Goal: Transaction & Acquisition: Purchase product/service

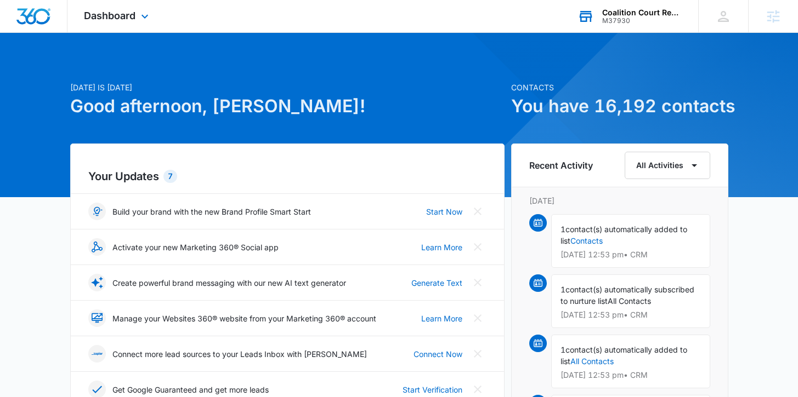
click at [627, 13] on div "Coalition Court Reporters" at bounding box center [642, 12] width 80 height 9
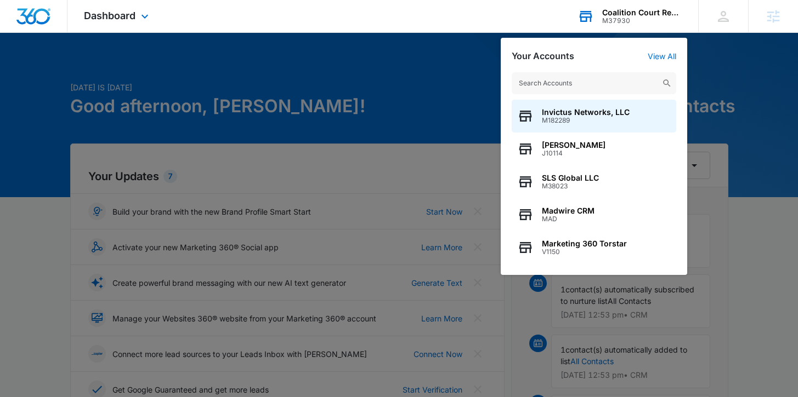
click at [599, 79] on input "text" at bounding box center [593, 83] width 164 height 22
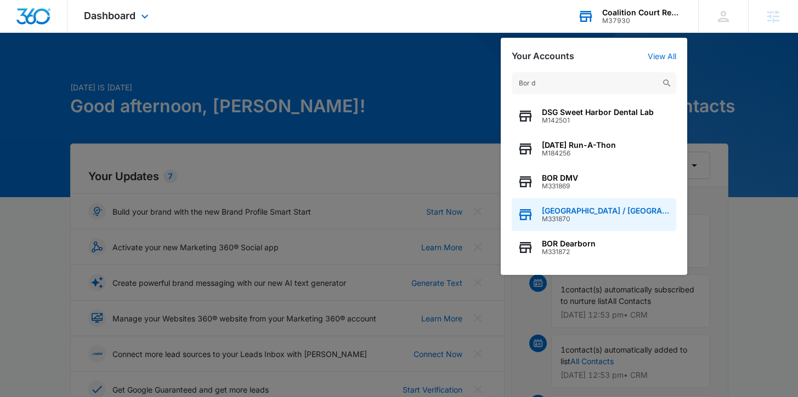
type input "Bor d"
click at [630, 217] on span "M331870" at bounding box center [606, 219] width 129 height 8
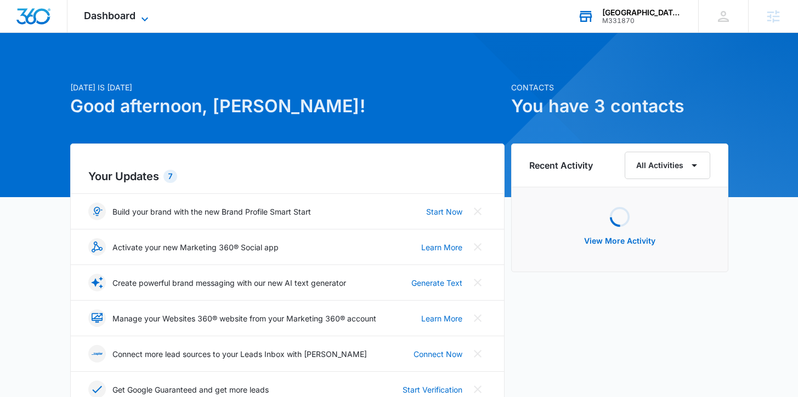
click at [126, 18] on span "Dashboard" at bounding box center [110, 16] width 52 height 12
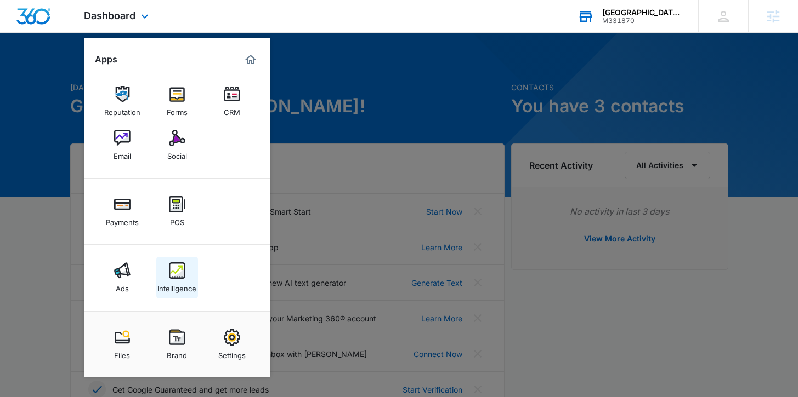
click at [184, 273] on img at bounding box center [177, 271] width 16 height 16
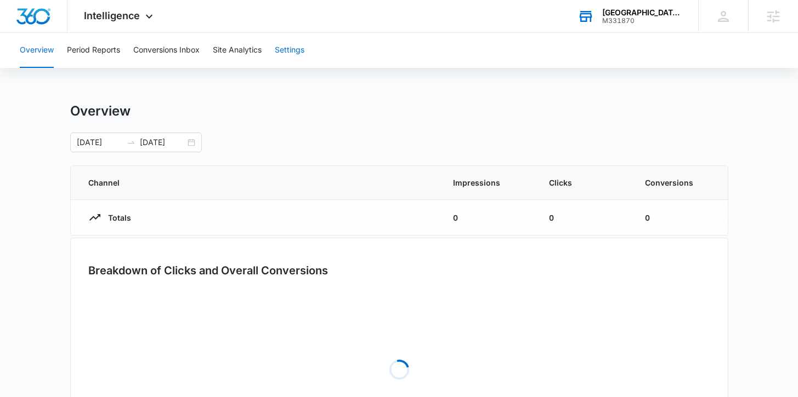
click at [295, 51] on button "Settings" at bounding box center [290, 50] width 30 height 35
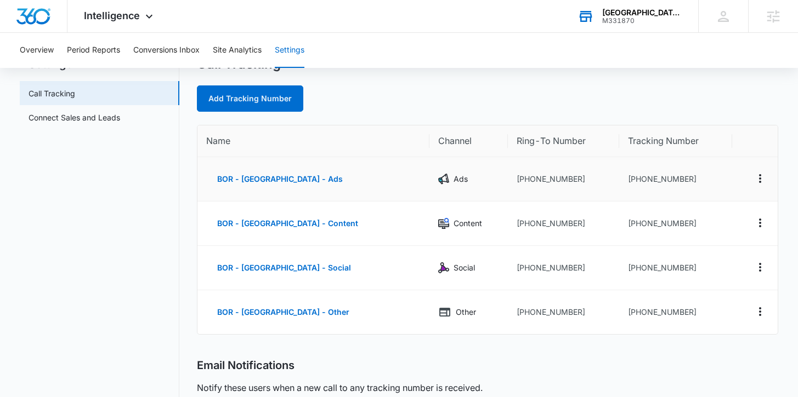
scroll to position [50, 0]
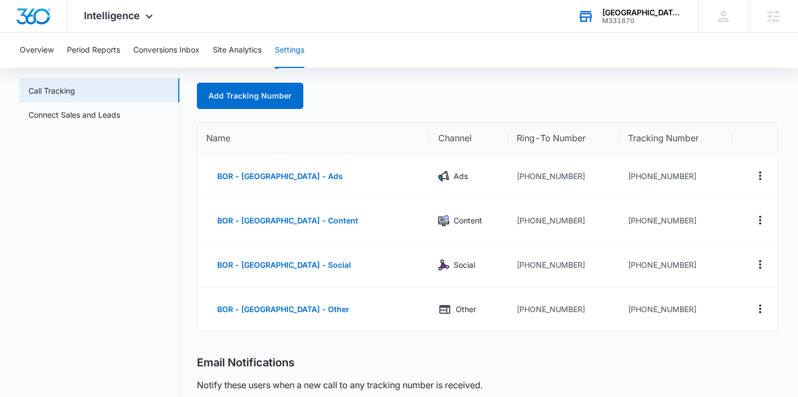
click at [591, 106] on div "Add Tracking Number" at bounding box center [487, 96] width 580 height 26
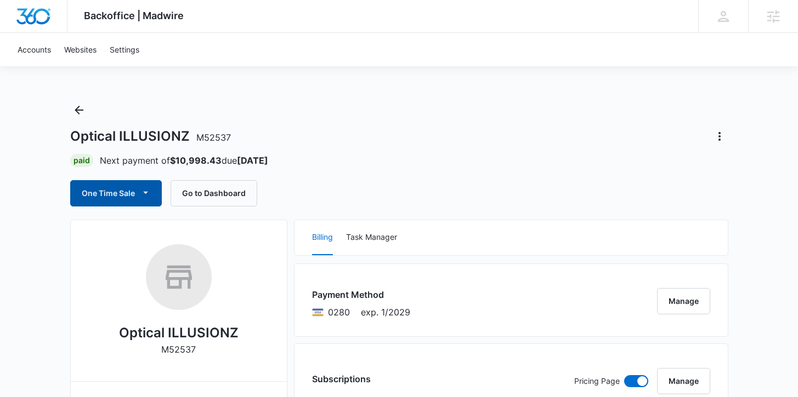
click at [103, 192] on button "One Time Sale" at bounding box center [116, 193] width 92 height 26
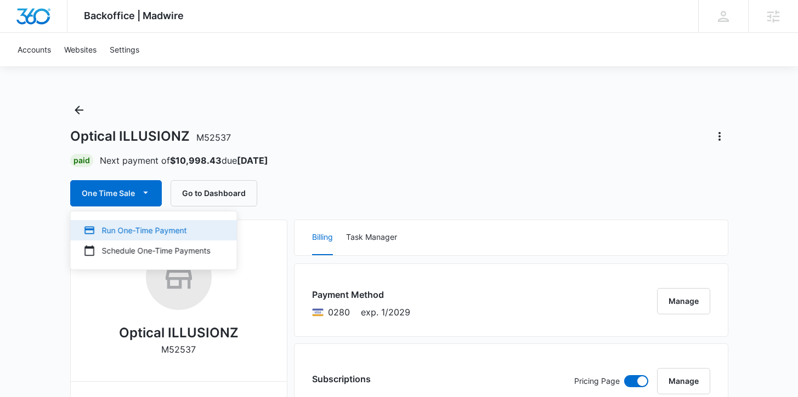
click at [115, 229] on div "Run One-Time Payment" at bounding box center [147, 231] width 127 height 12
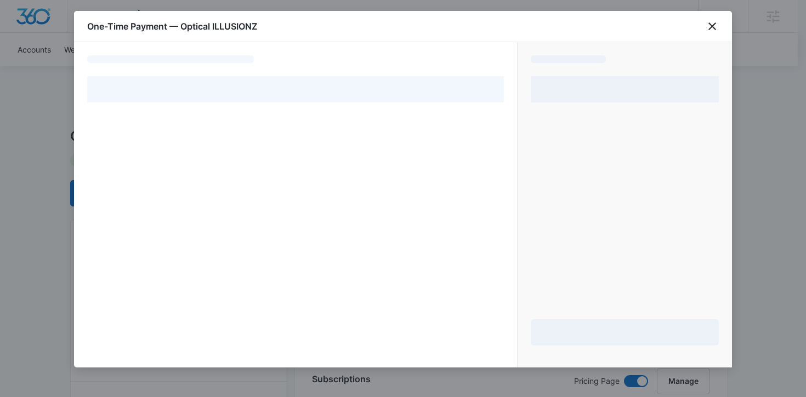
select select "pm_1OXpypA4n8RTgNjUcV0vKJ71"
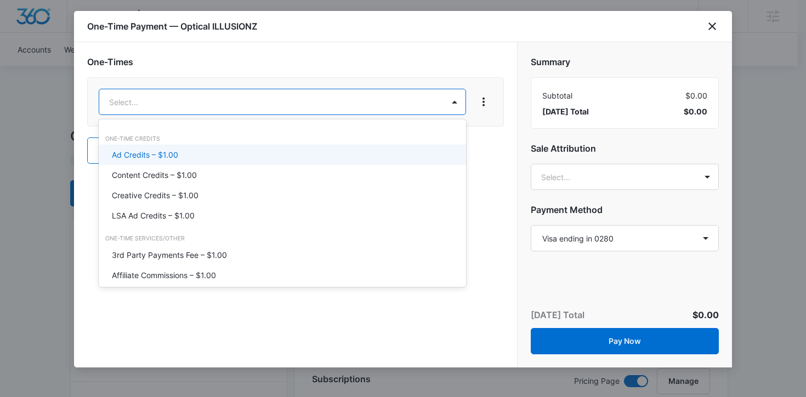
click at [187, 152] on div "Ad Credits – $1.00" at bounding box center [281, 155] width 339 height 12
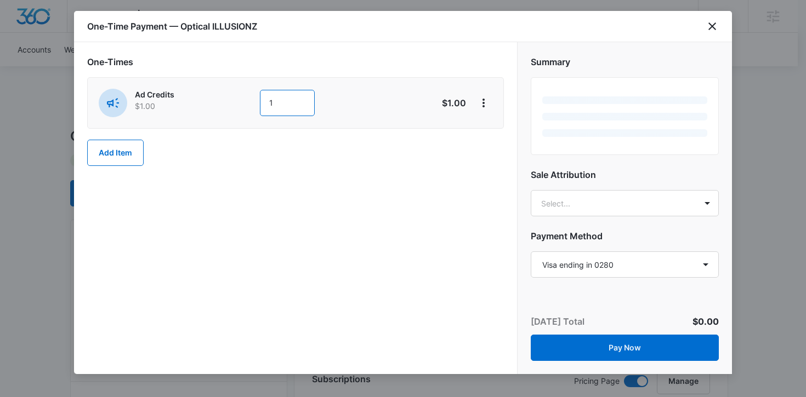
click at [284, 99] on input "1" at bounding box center [287, 103] width 55 height 26
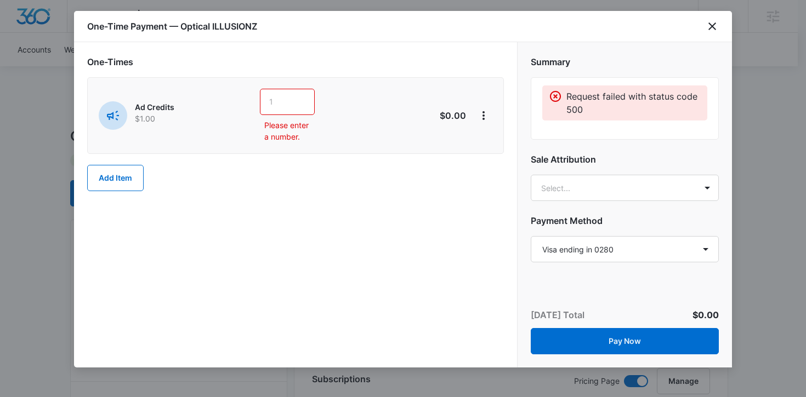
type input "2"
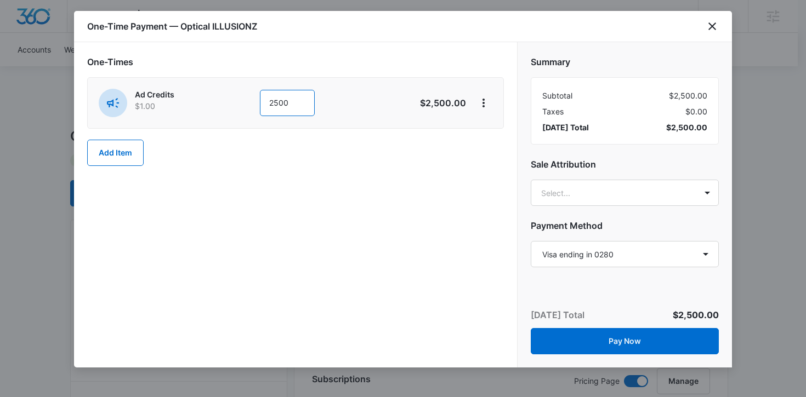
type input "2500"
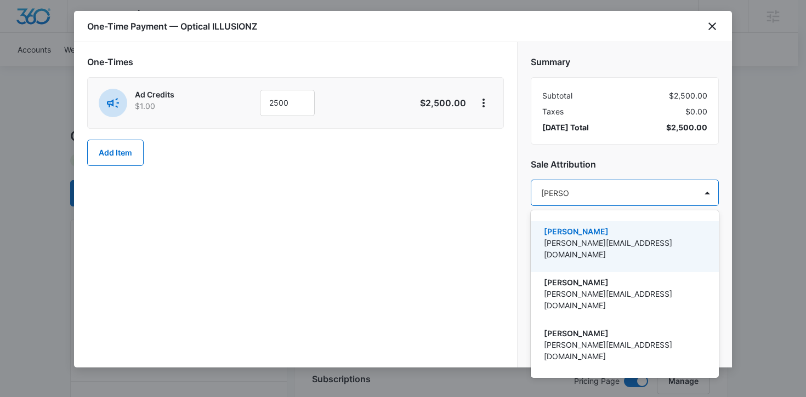
type input "Kaitlyn T"
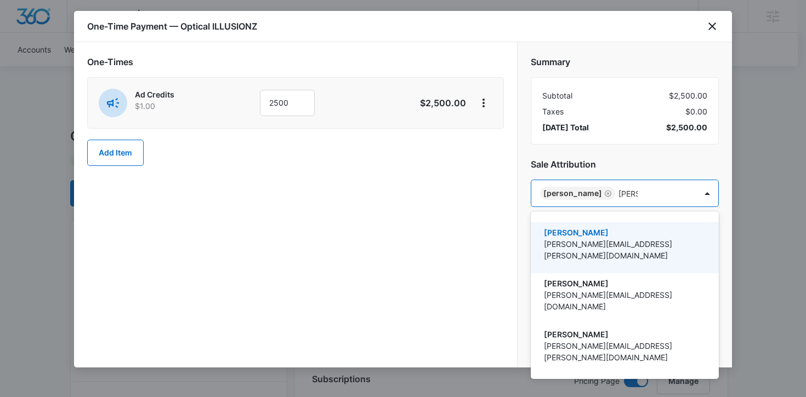
type input "Kyle k"
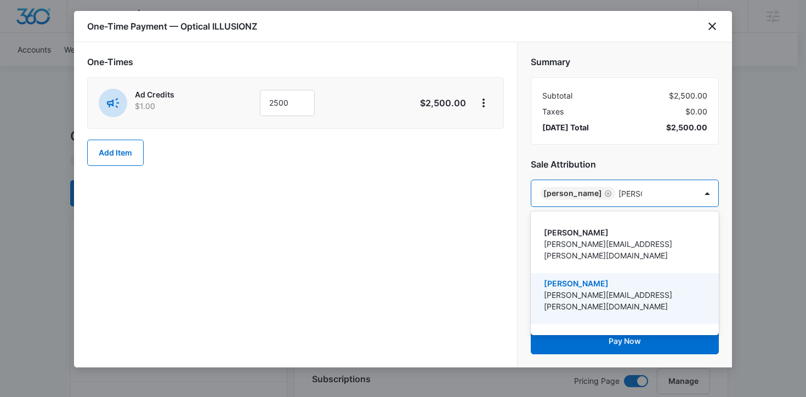
click at [581, 278] on p "Kyle Kogl" at bounding box center [624, 284] width 160 height 12
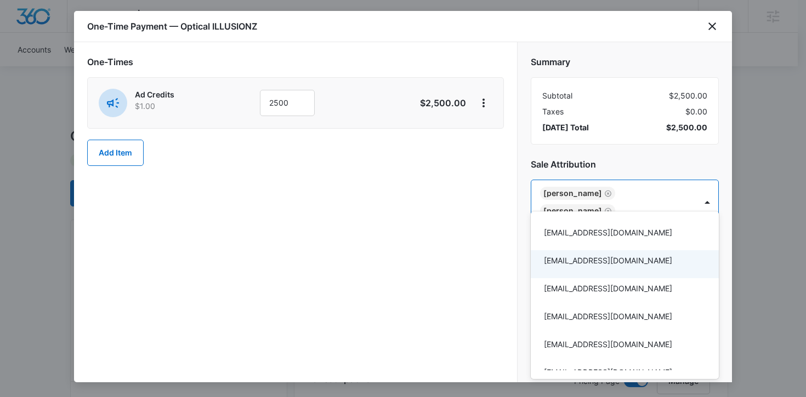
click at [495, 271] on div at bounding box center [403, 198] width 806 height 397
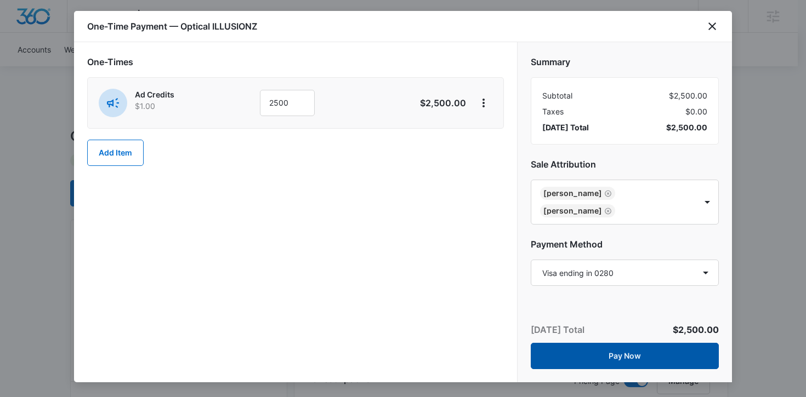
click at [560, 346] on button "Pay Now" at bounding box center [625, 356] width 188 height 26
